Goal: Information Seeking & Learning: Learn about a topic

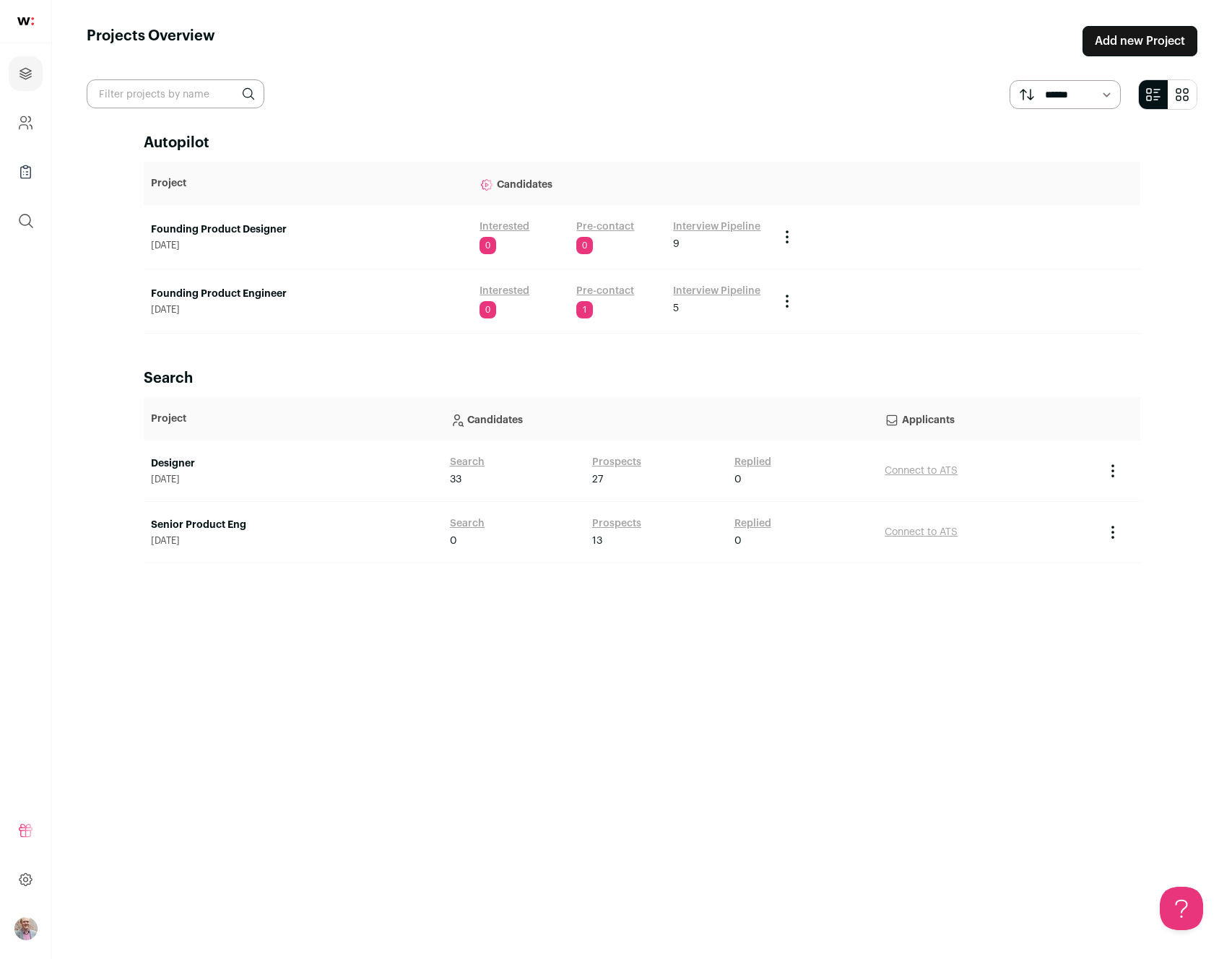
click at [194, 293] on link "Founding Product Engineer" at bounding box center [308, 294] width 314 height 15
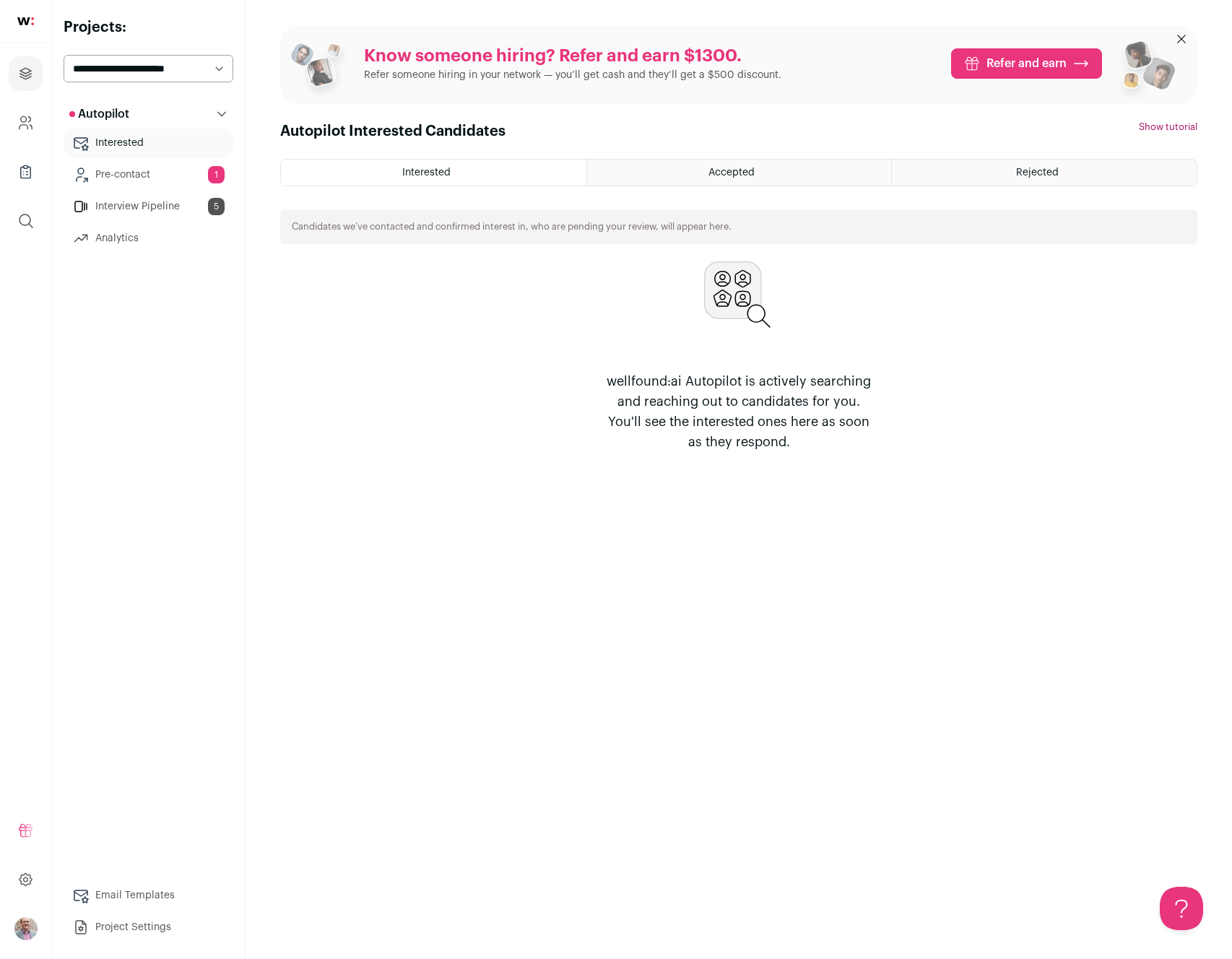
click at [155, 208] on link "Interview Pipeline 5" at bounding box center [148, 206] width 170 height 29
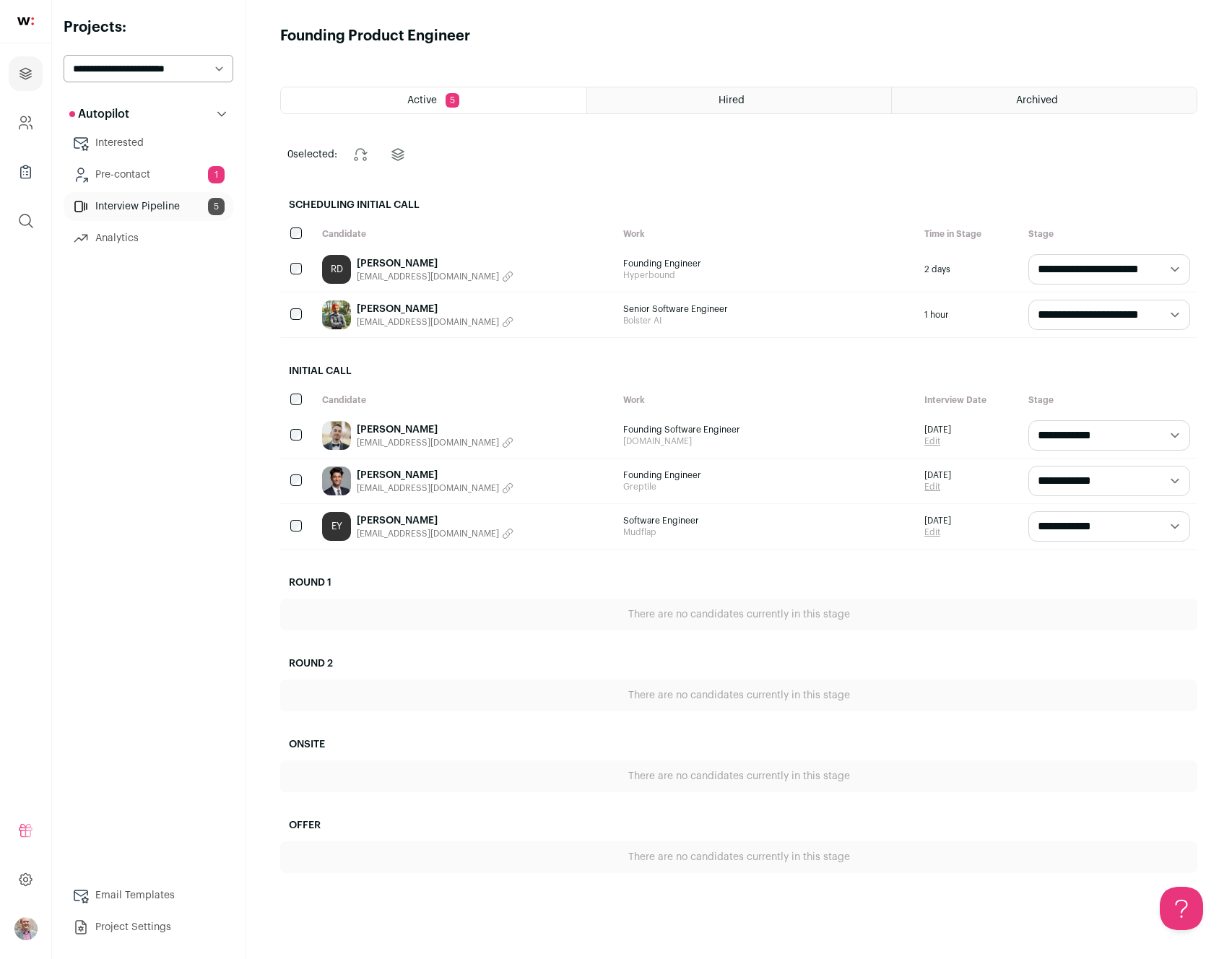
click at [375, 520] on link "[PERSON_NAME]" at bounding box center [434, 521] width 157 height 15
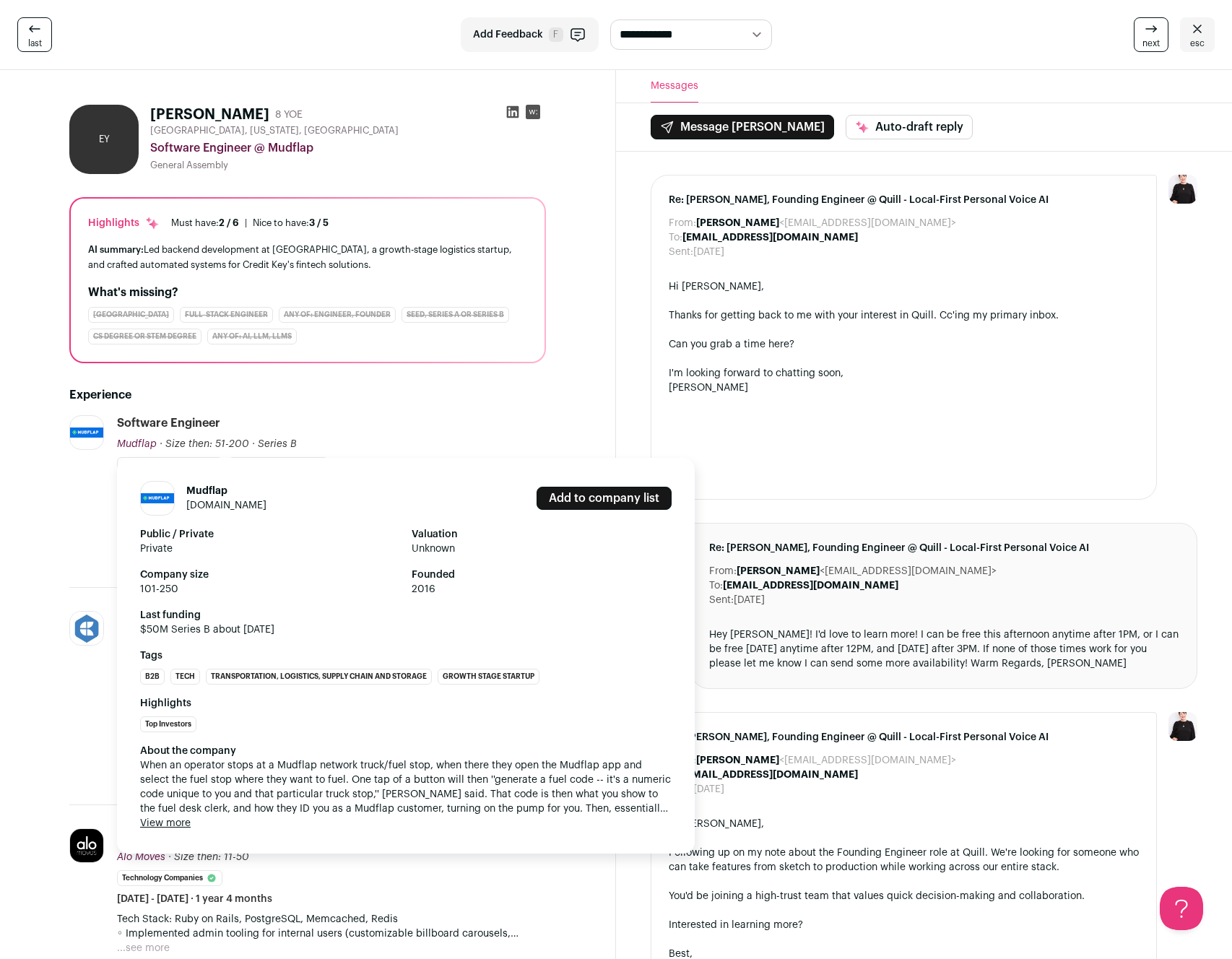
click at [218, 507] on link "[DOMAIN_NAME]" at bounding box center [227, 505] width 80 height 10
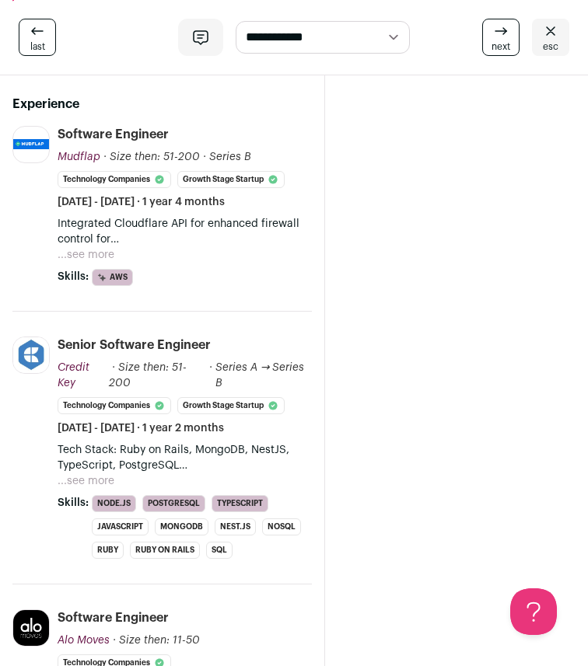
scroll to position [358, 0]
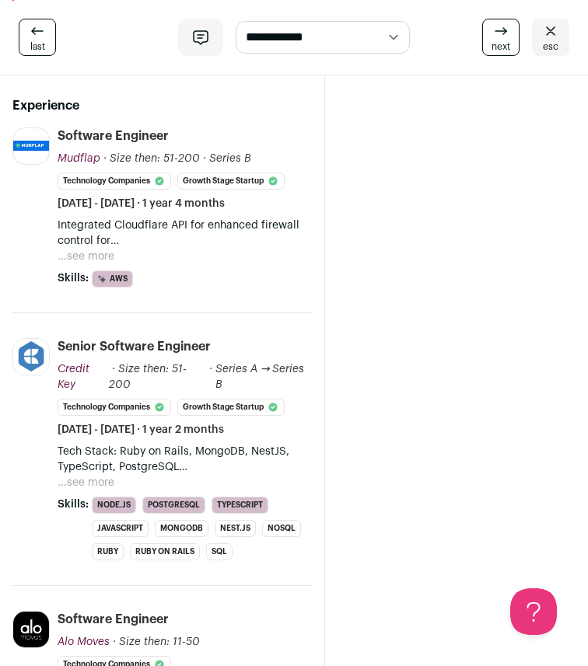
click at [27, 44] on link "last" at bounding box center [37, 37] width 37 height 37
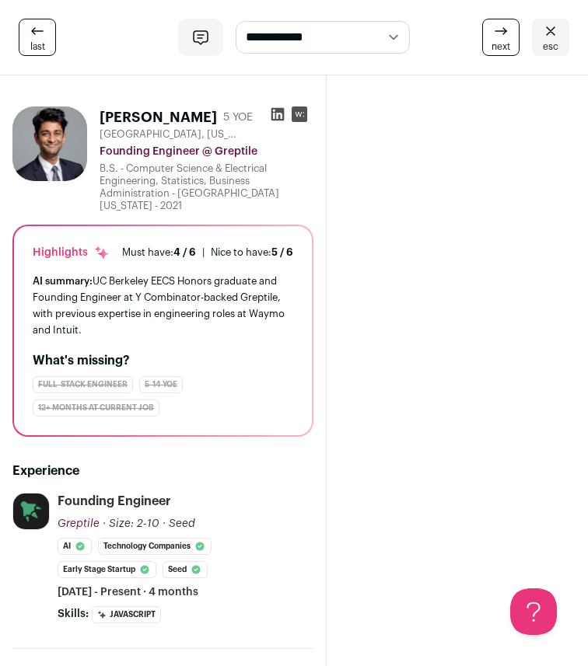
click at [541, 33] on icon at bounding box center [550, 31] width 19 height 19
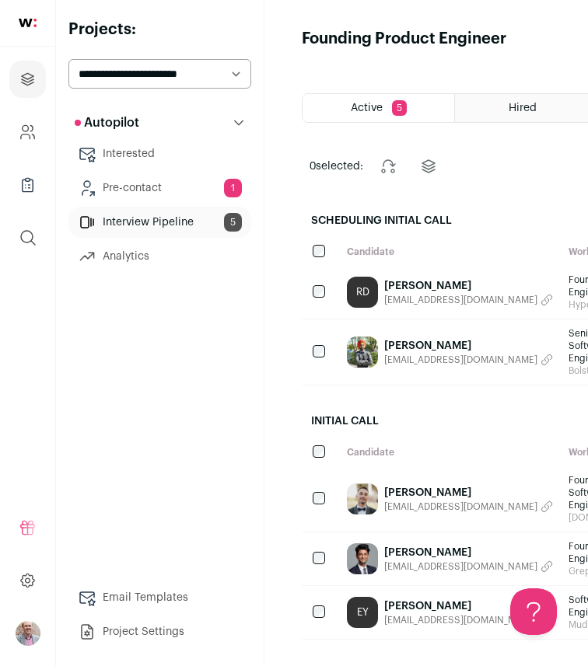
click at [147, 71] on select "**********" at bounding box center [159, 74] width 183 height 30
select select "*****"
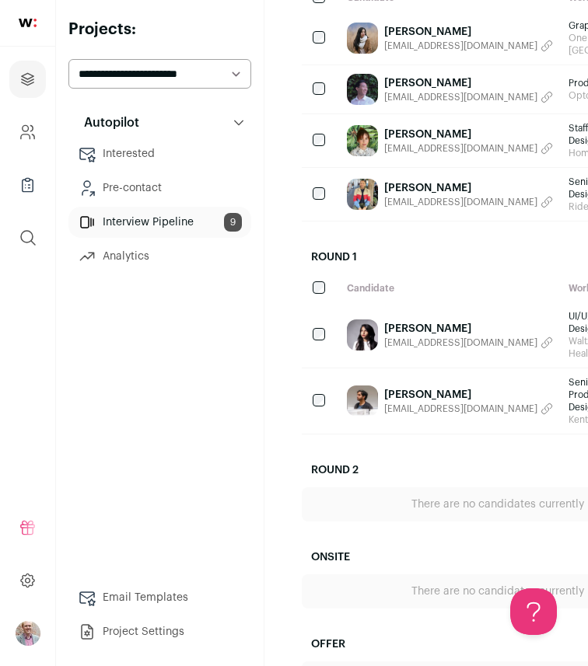
scroll to position [537, 0]
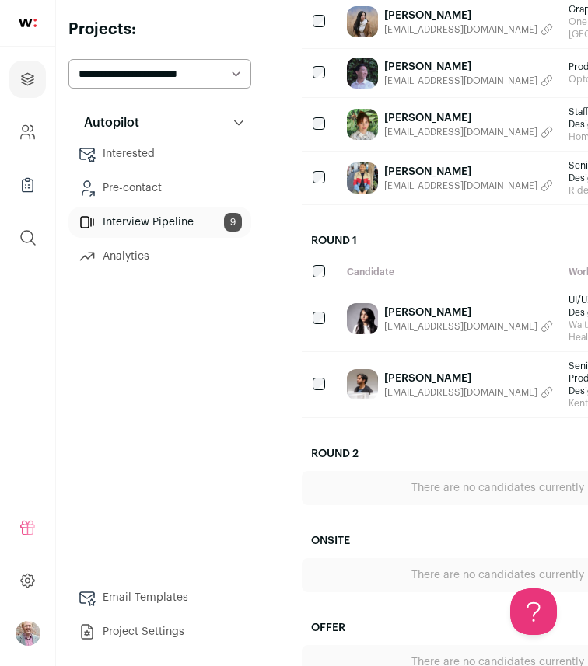
click at [412, 126] on link "Lauren Lee" at bounding box center [468, 118] width 169 height 16
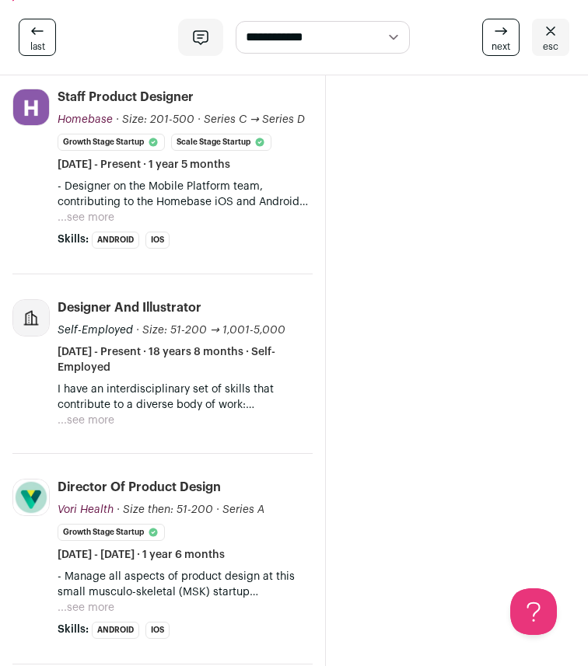
scroll to position [296, 0]
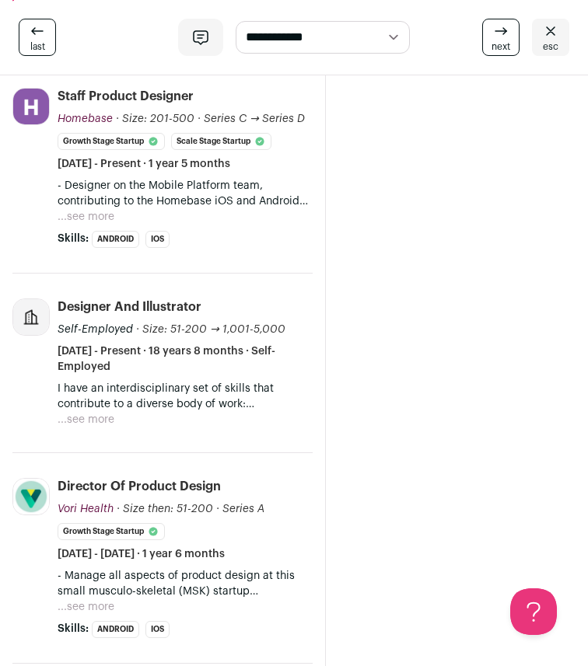
click at [90, 225] on button "...see more" at bounding box center [86, 217] width 57 height 16
